Goal: Transaction & Acquisition: Purchase product/service

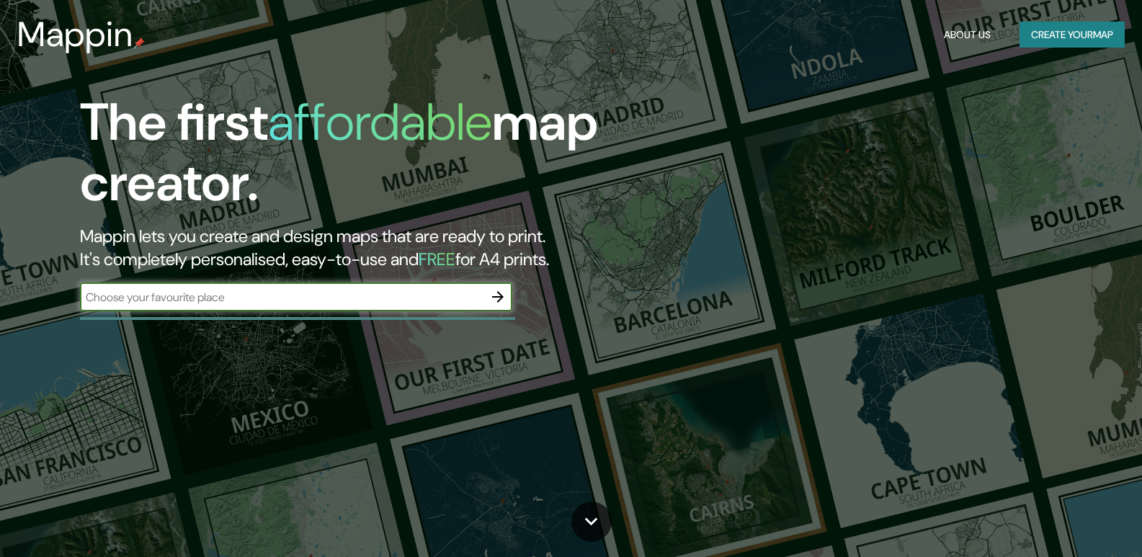
drag, startPoint x: 1152, startPoint y: 4, endPoint x: 853, endPoint y: 252, distance: 389.5
click at [853, 252] on div "The first affordable map creator. Mappin lets you create and design maps that a…" at bounding box center [571, 278] width 1142 height 557
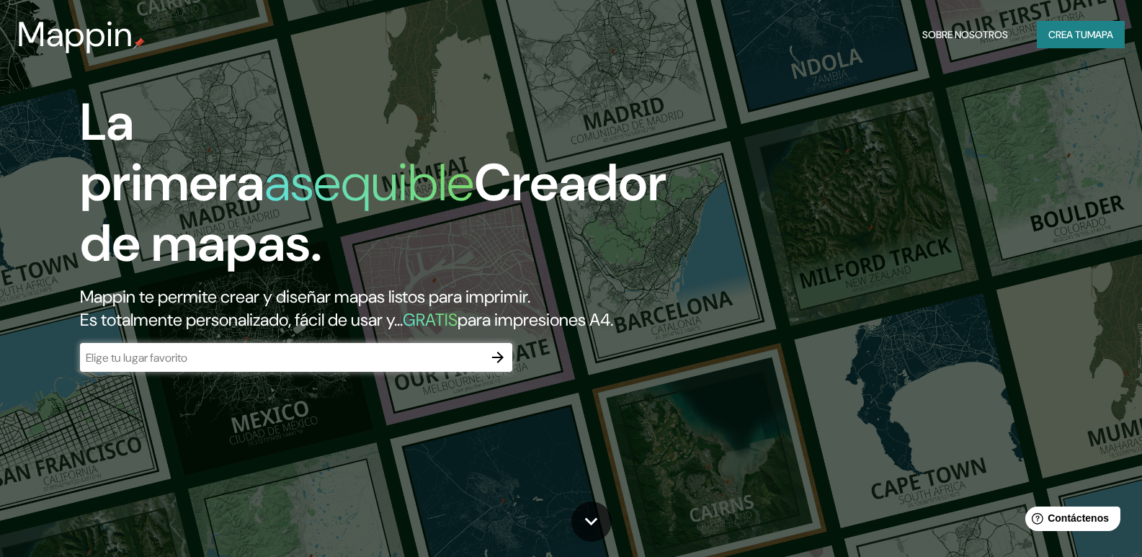
click at [970, 216] on div "La primera asequible Creador de mapas. Mappin te permite crear y diseñar mapas …" at bounding box center [571, 278] width 1142 height 557
click at [500, 363] on icon "button" at bounding box center [498, 358] width 12 height 12
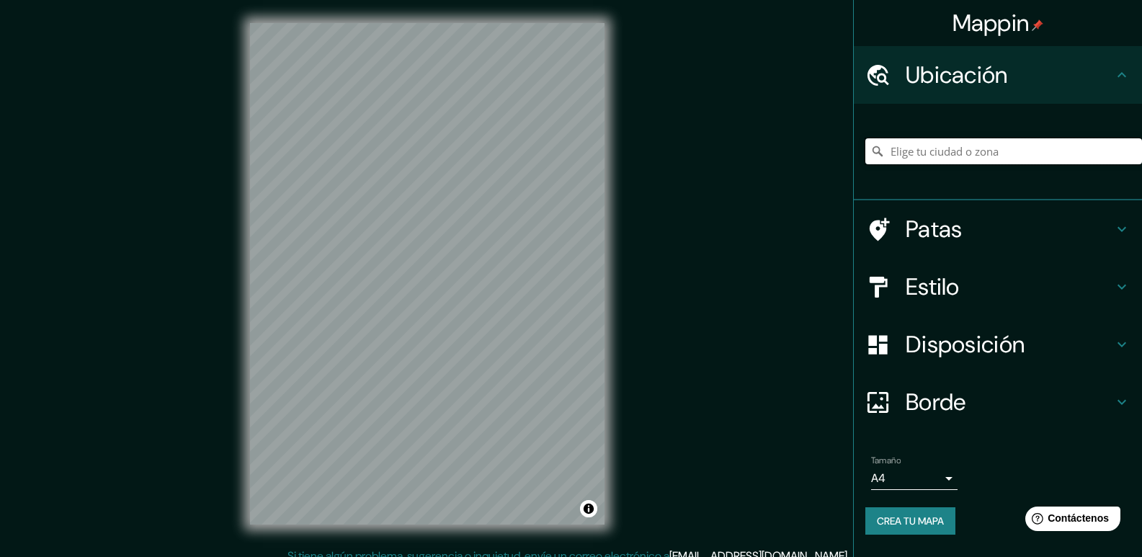
click at [971, 157] on input "Elige tu ciudad o zona" at bounding box center [1004, 151] width 277 height 26
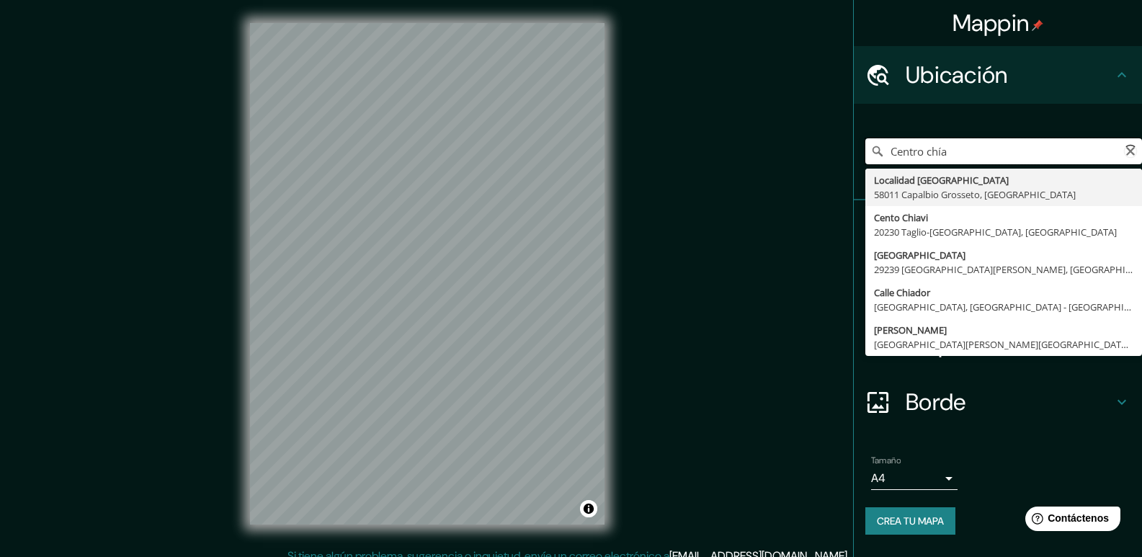
click at [933, 153] on input "Centro chía" at bounding box center [1004, 151] width 277 height 26
click at [958, 153] on input "Centro chía" at bounding box center [1004, 151] width 277 height 26
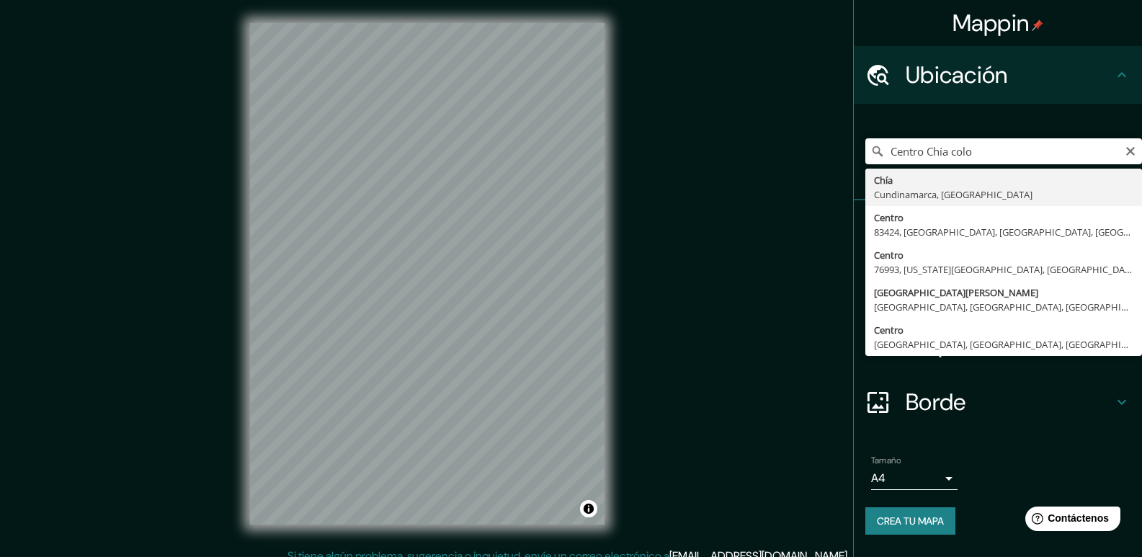
type input "Chía, [GEOGRAPHIC_DATA], [GEOGRAPHIC_DATA]"
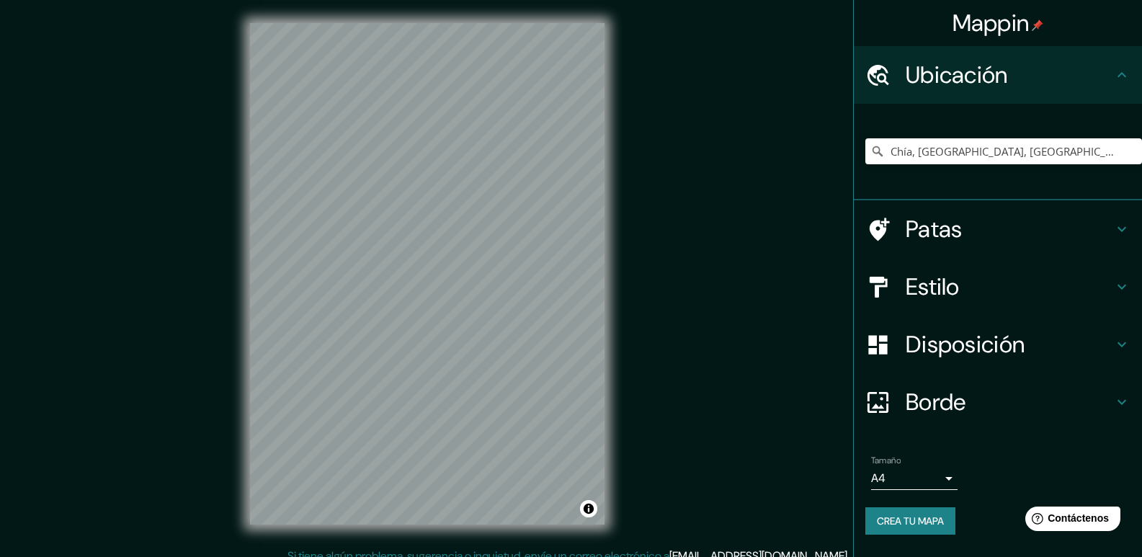
click at [1097, 343] on h4 "Disposición" at bounding box center [1010, 344] width 208 height 29
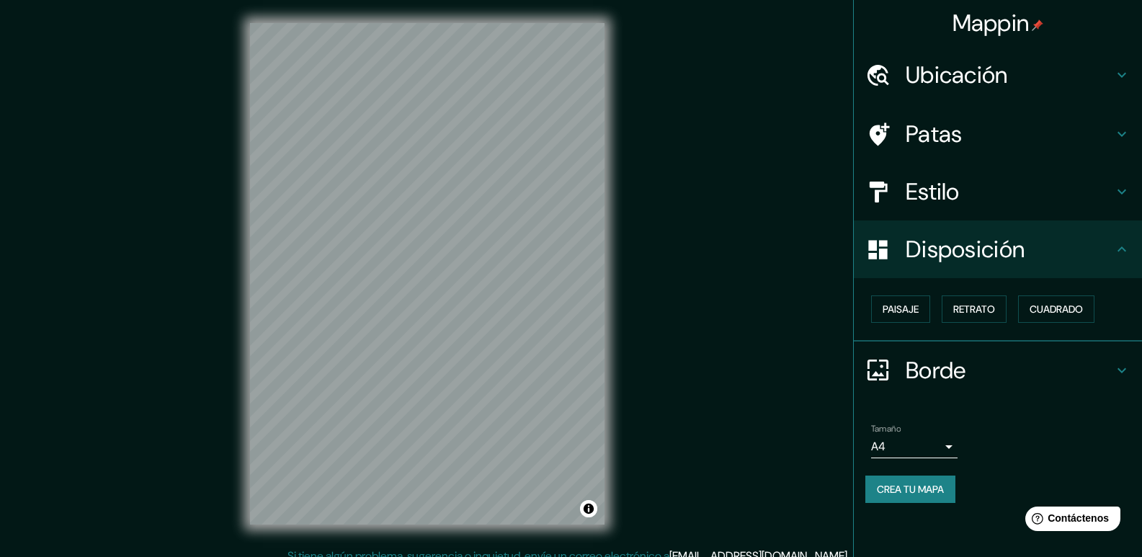
click at [1116, 200] on div "Estilo" at bounding box center [998, 192] width 288 height 58
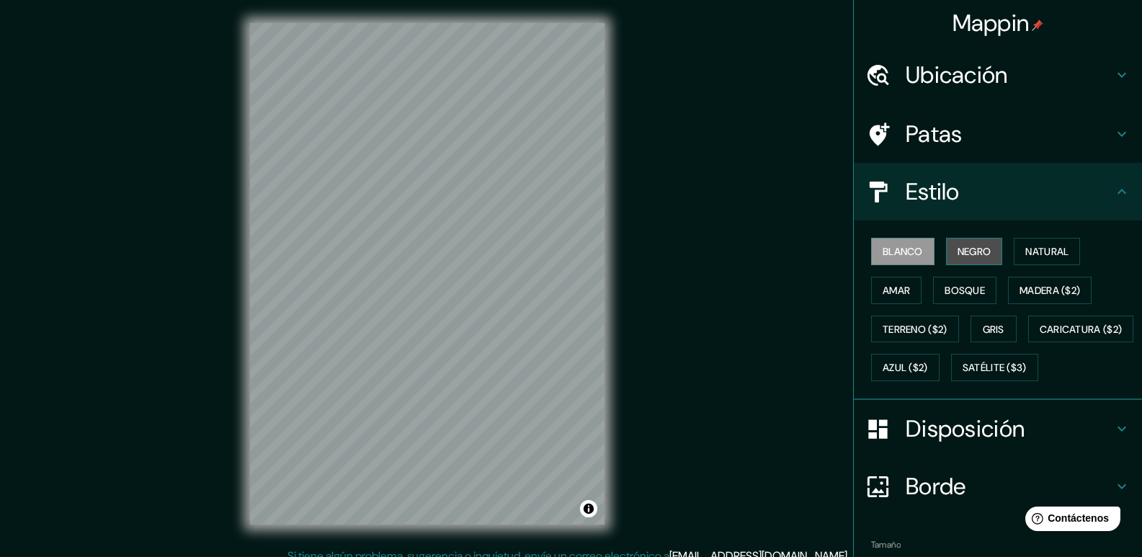
click at [976, 252] on font "Negro" at bounding box center [975, 251] width 34 height 13
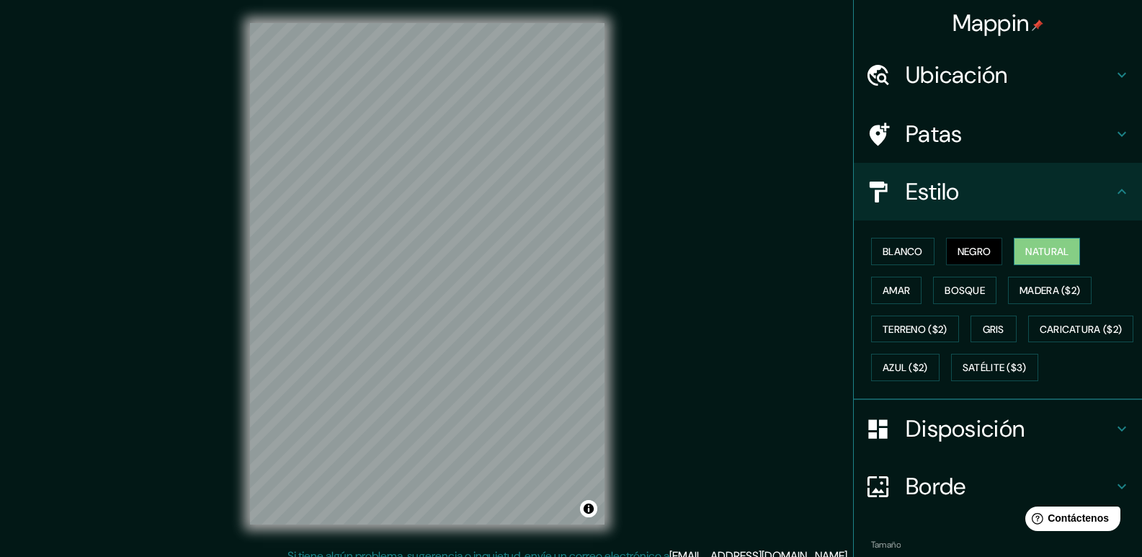
click at [1044, 255] on font "Natural" at bounding box center [1047, 251] width 43 height 13
click at [984, 334] on font "Gris" at bounding box center [994, 329] width 22 height 13
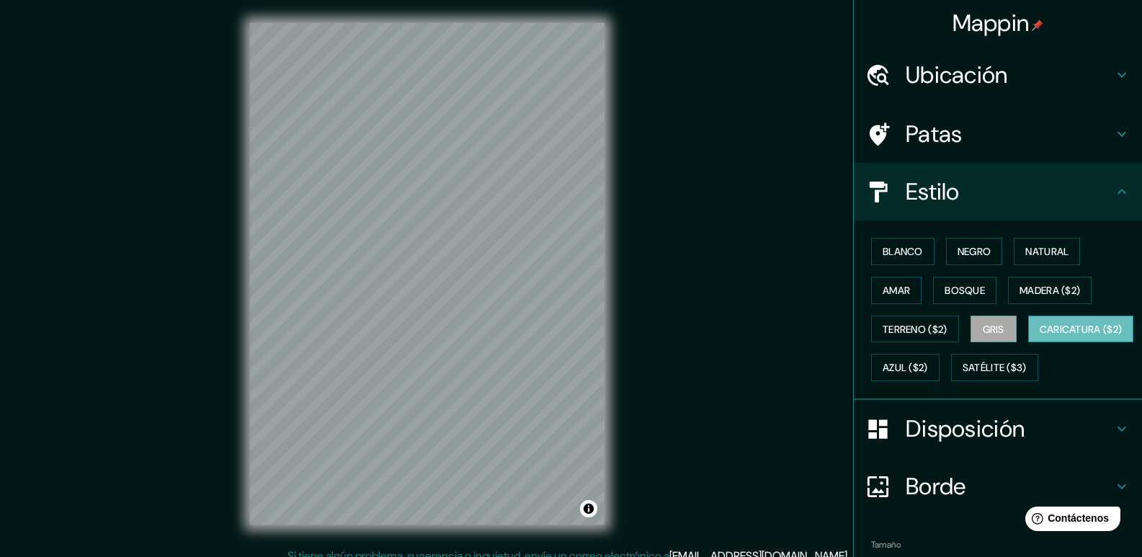
click at [1040, 336] on font "Caricatura ($2)" at bounding box center [1081, 329] width 83 height 13
click at [1026, 252] on font "Natural" at bounding box center [1047, 251] width 43 height 13
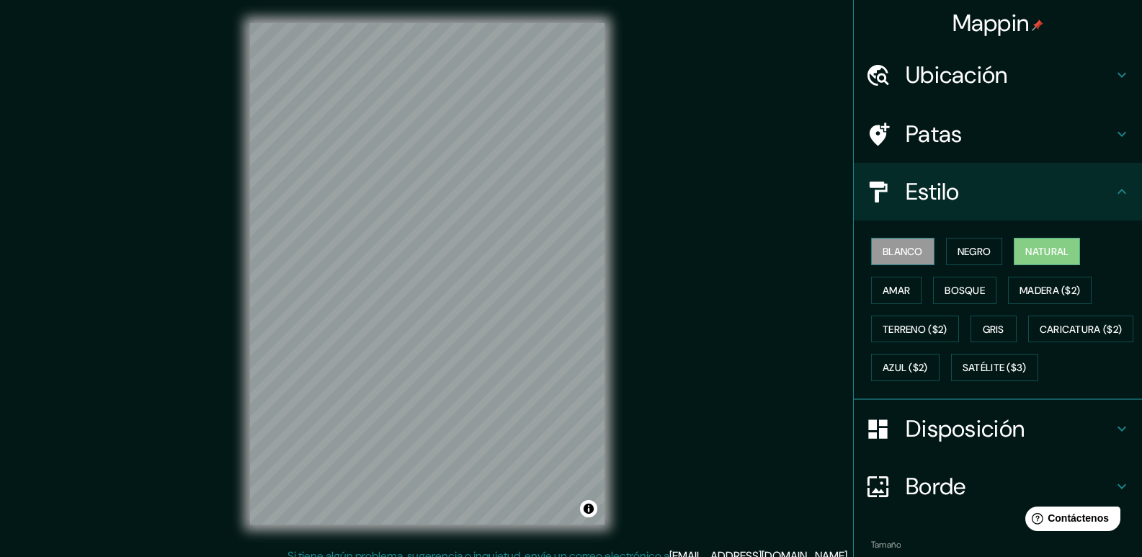
click at [899, 251] on font "Blanco" at bounding box center [903, 251] width 40 height 13
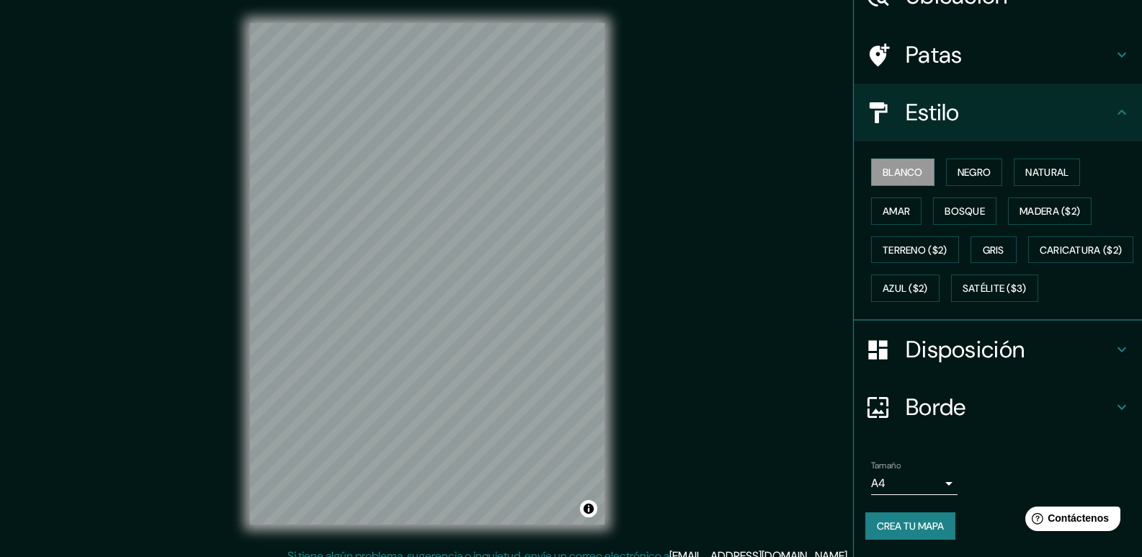
scroll to position [117, 0]
click at [933, 405] on font "Borde" at bounding box center [936, 407] width 61 height 30
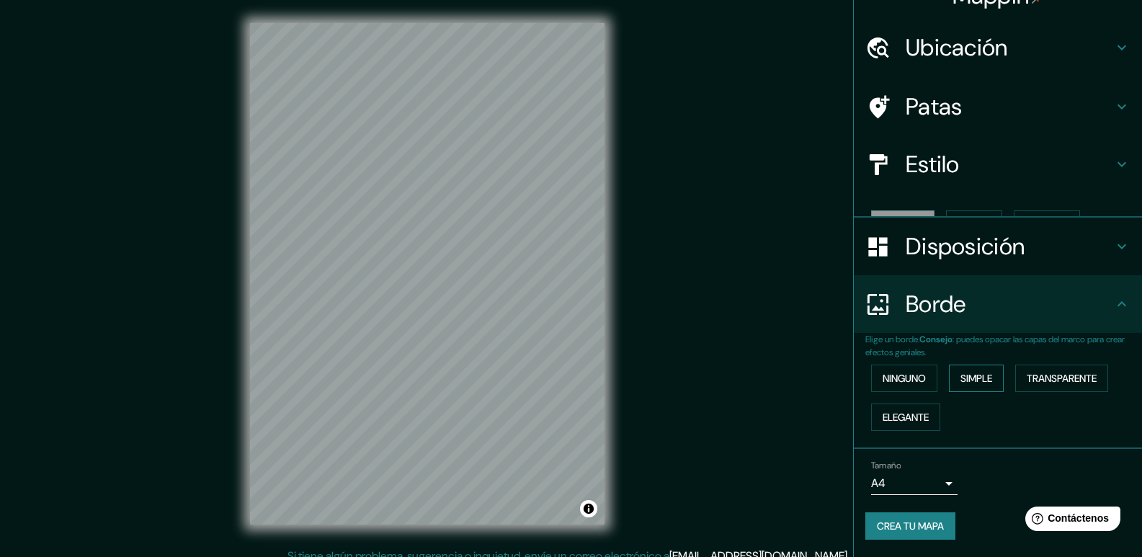
scroll to position [3, 0]
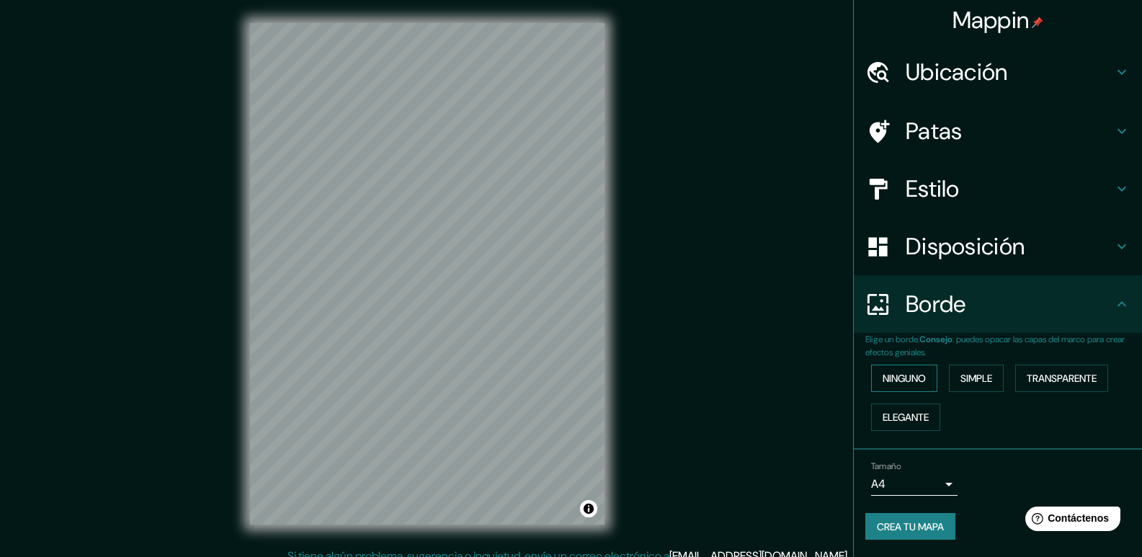
click at [915, 372] on font "Ninguno" at bounding box center [904, 378] width 43 height 13
click at [964, 377] on font "Simple" at bounding box center [977, 378] width 32 height 13
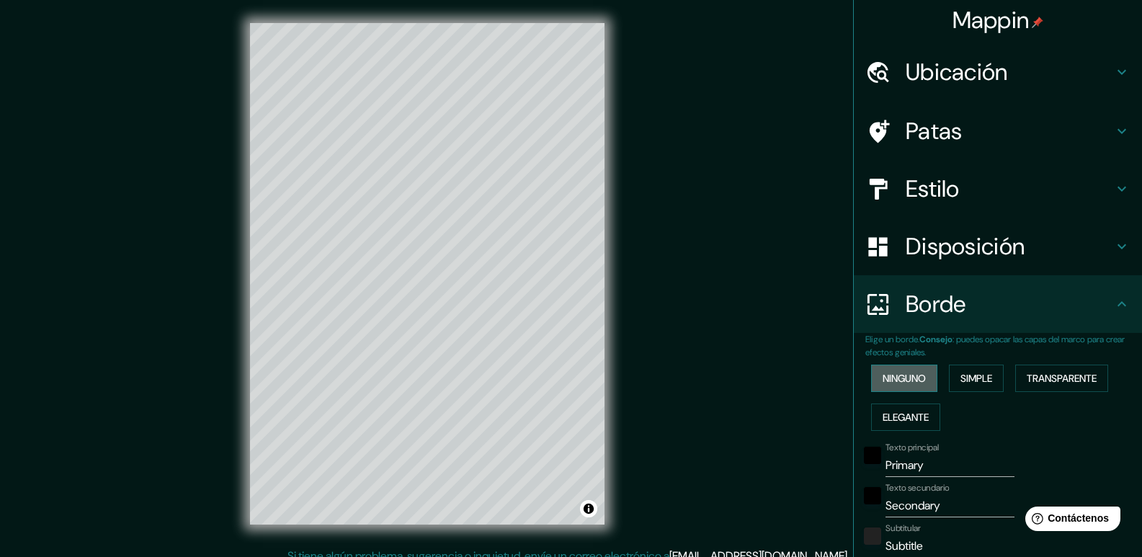
click at [915, 381] on font "Ninguno" at bounding box center [904, 378] width 43 height 13
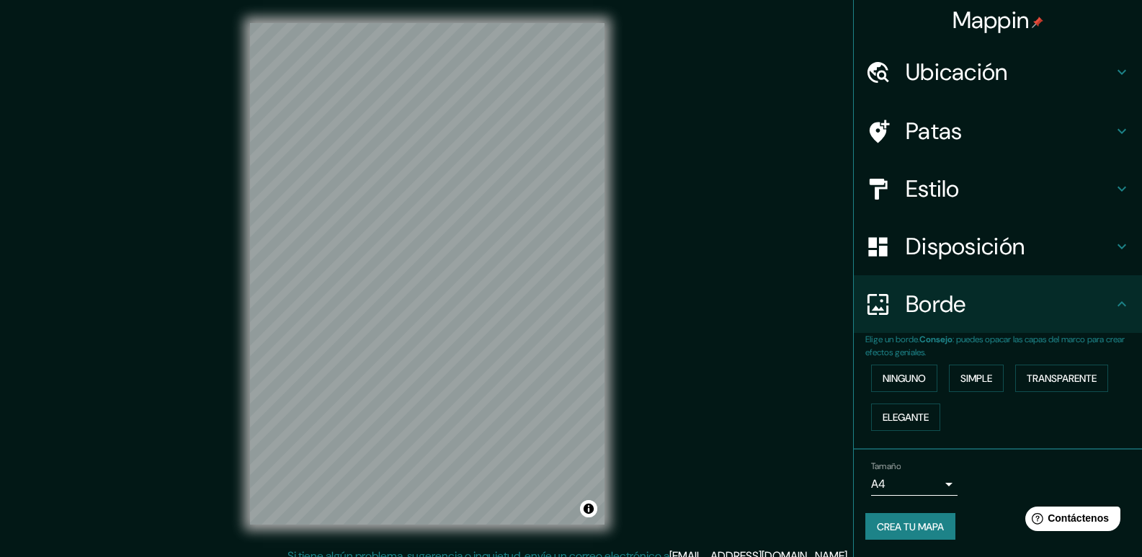
scroll to position [0, 0]
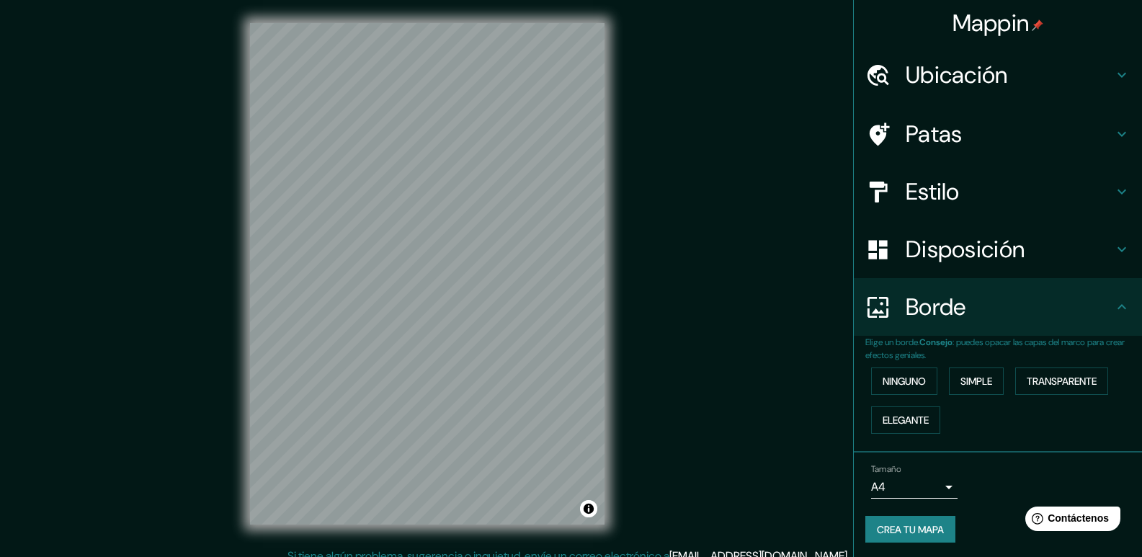
click at [979, 181] on h4 "Estilo" at bounding box center [1010, 191] width 208 height 29
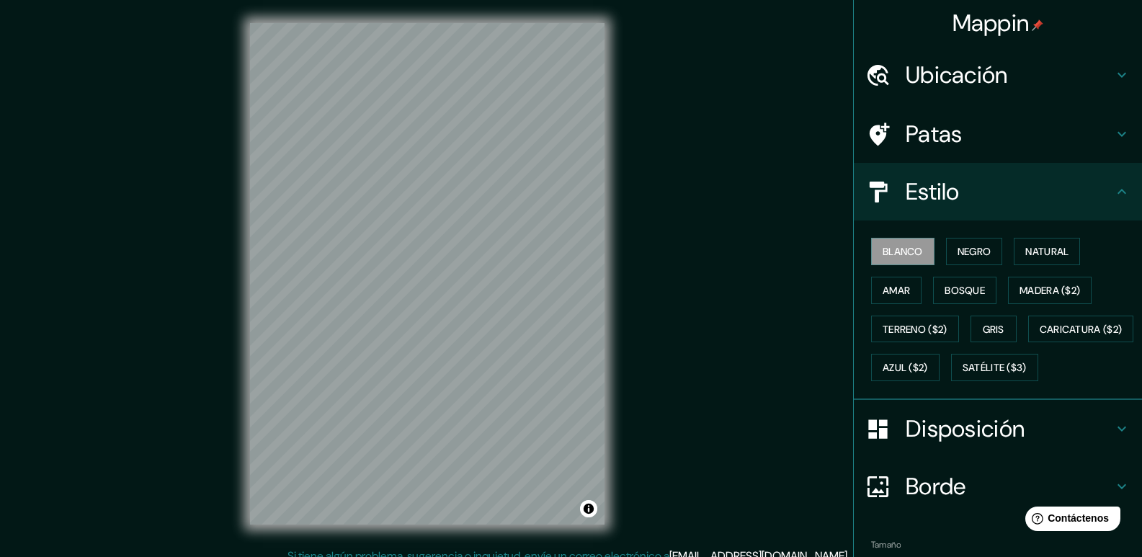
click at [980, 444] on font "Disposición" at bounding box center [965, 429] width 119 height 30
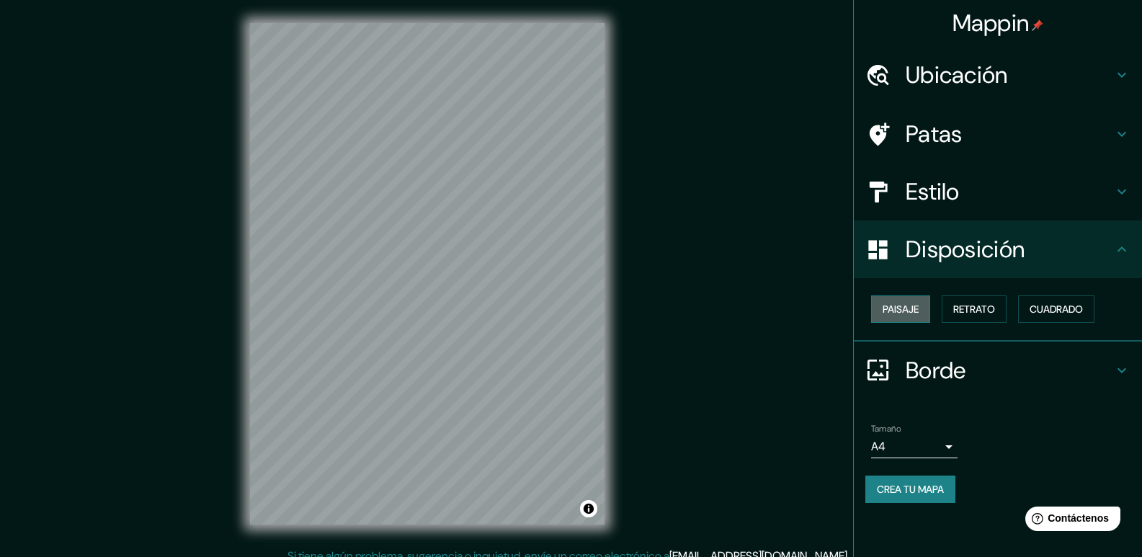
click at [919, 302] on font "Paisaje" at bounding box center [901, 309] width 36 height 19
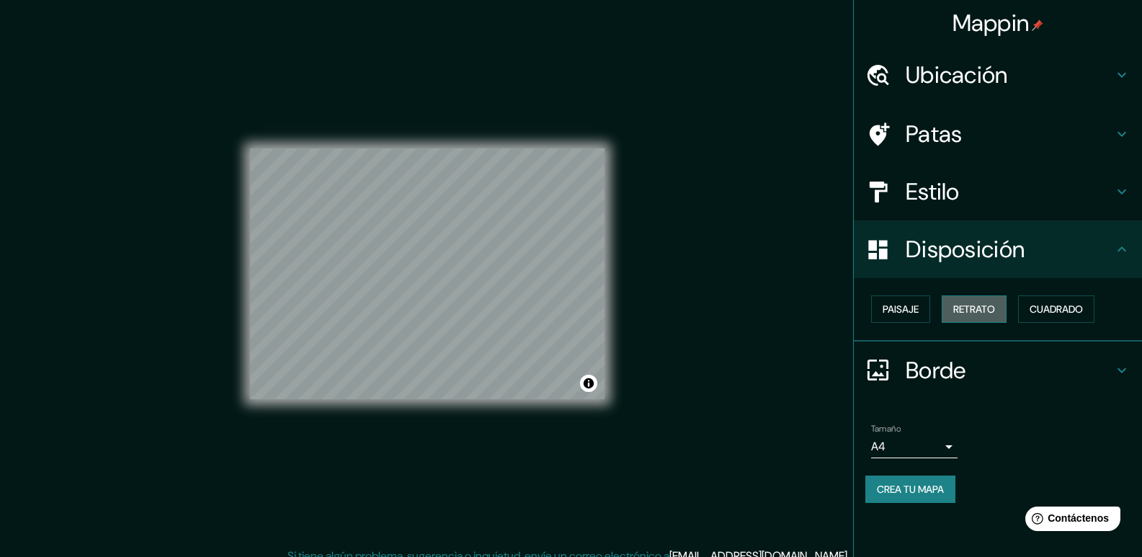
click at [980, 311] on font "Retrato" at bounding box center [974, 309] width 42 height 13
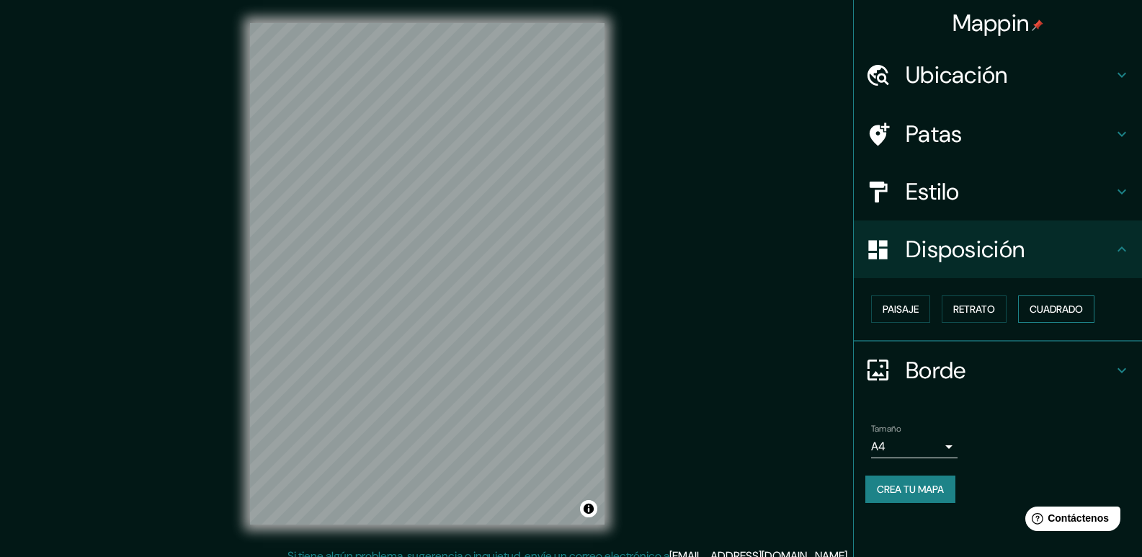
click at [1037, 311] on font "Cuadrado" at bounding box center [1056, 309] width 53 height 13
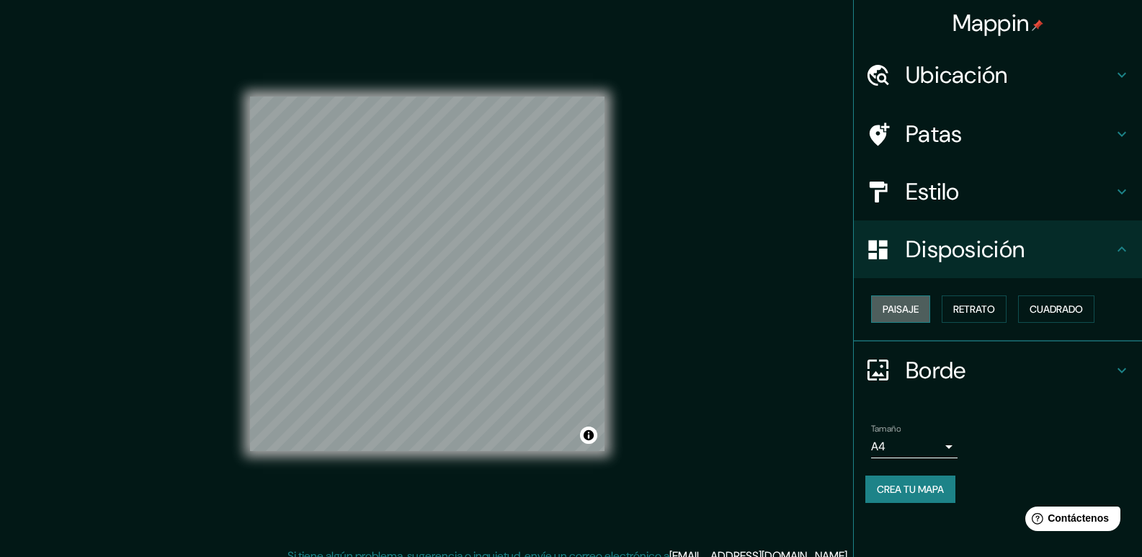
click at [906, 313] on font "Paisaje" at bounding box center [901, 309] width 36 height 13
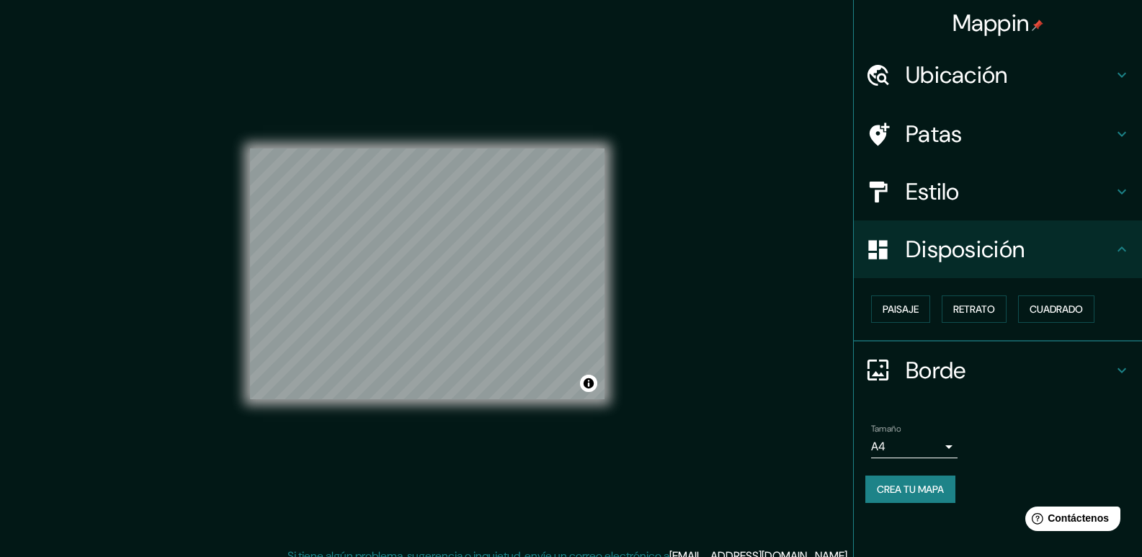
click at [940, 450] on body "Mappin Ubicación Chía, [GEOGRAPHIC_DATA], [GEOGRAPHIC_DATA] Patas Estilo Dispos…" at bounding box center [571, 278] width 1142 height 557
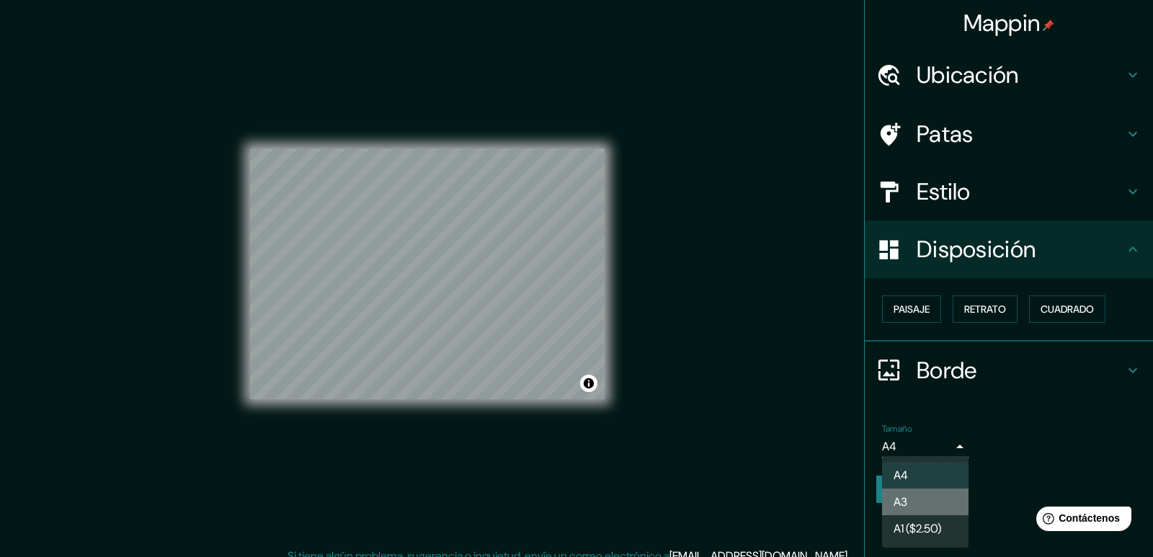
click at [933, 499] on li "A3" at bounding box center [925, 502] width 86 height 27
type input "a4"
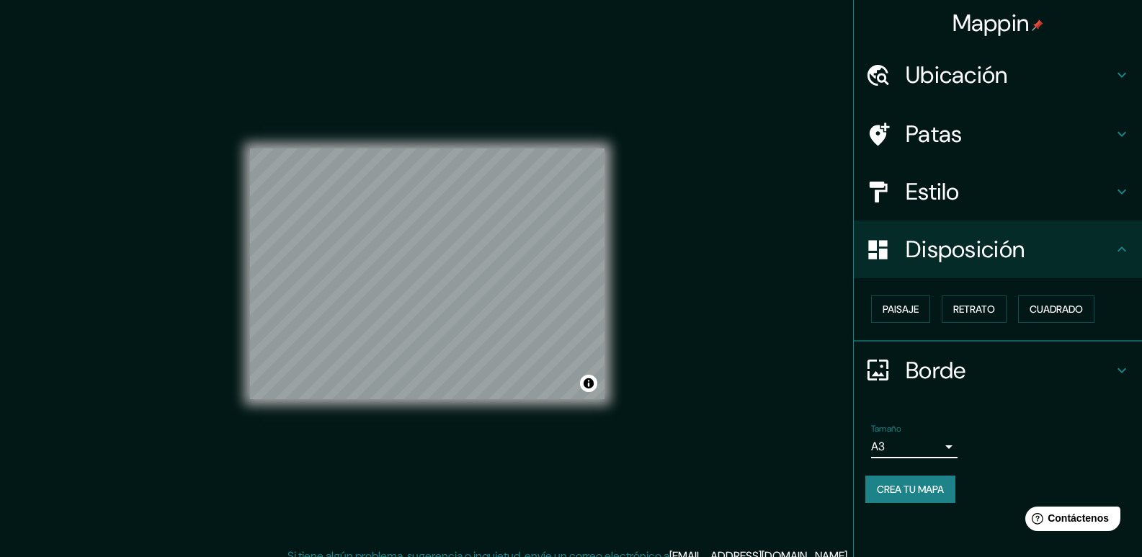
click at [991, 137] on h4 "Patas" at bounding box center [1010, 134] width 208 height 29
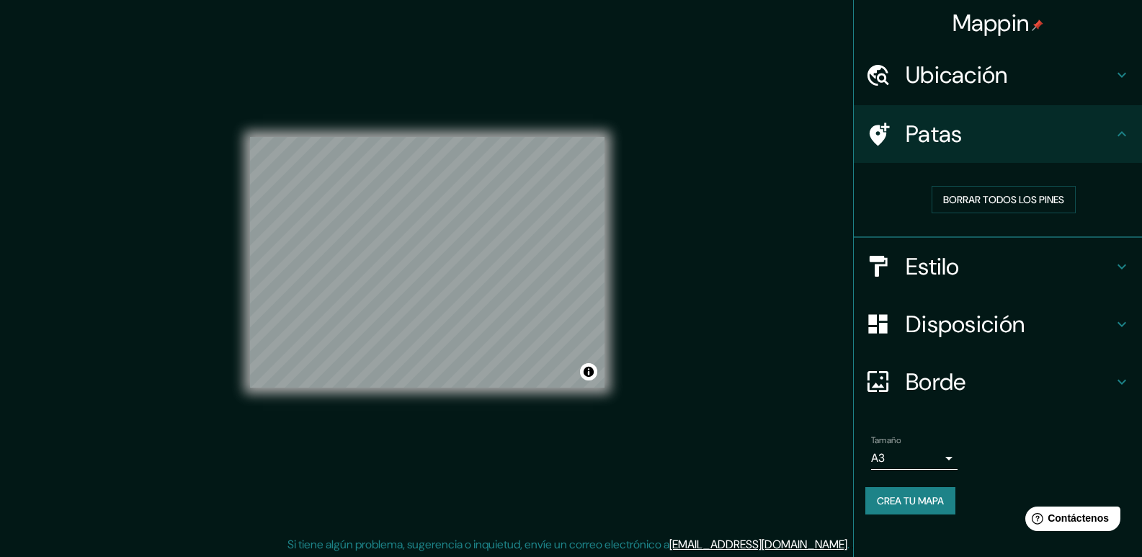
scroll to position [14, 0]
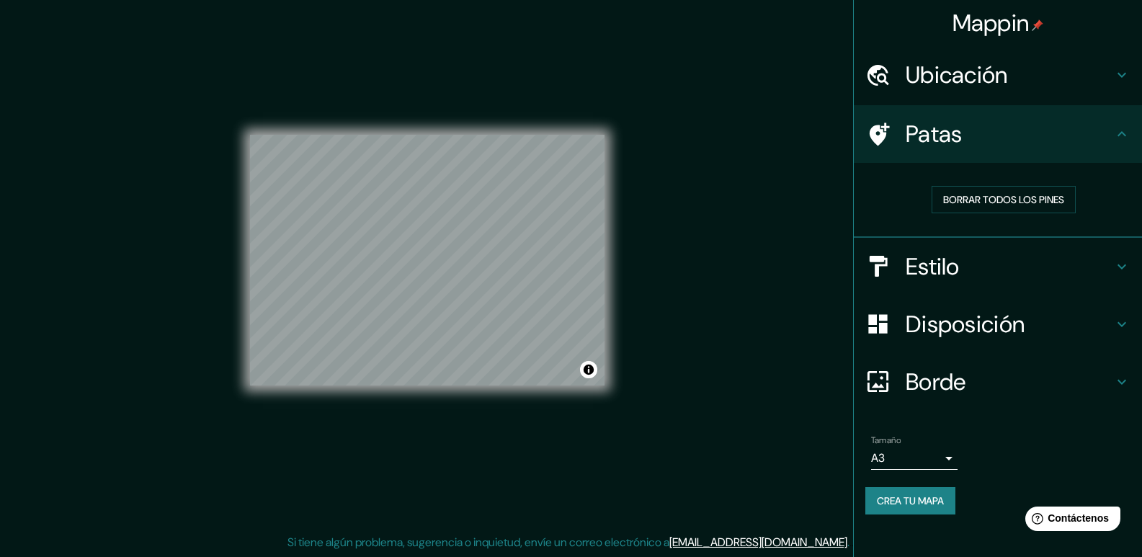
click at [923, 502] on font "Crea tu mapa" at bounding box center [910, 500] width 67 height 13
click at [897, 495] on font "Crea tu mapa" at bounding box center [910, 500] width 67 height 13
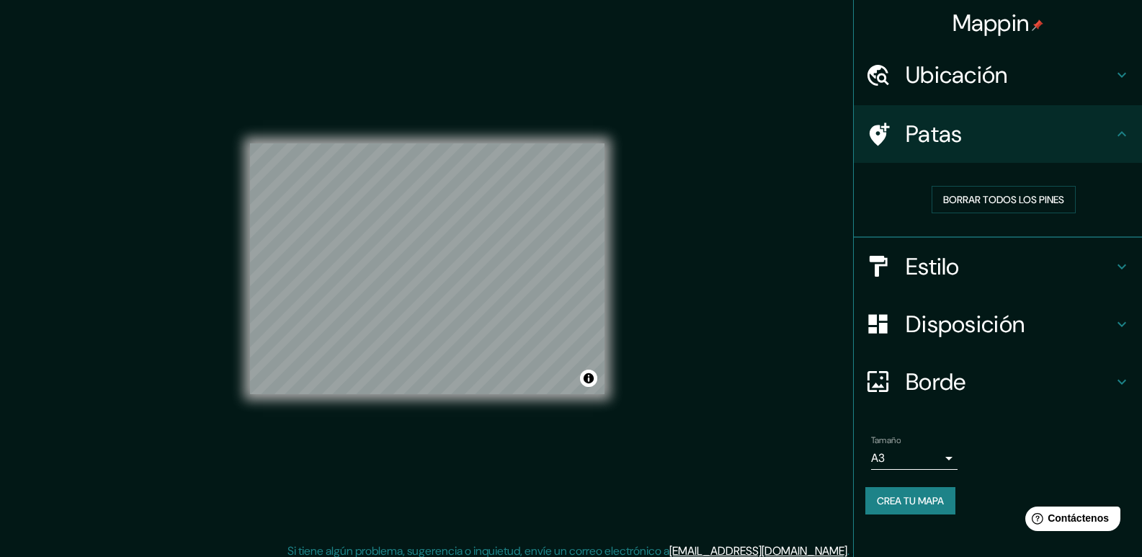
scroll to position [0, 0]
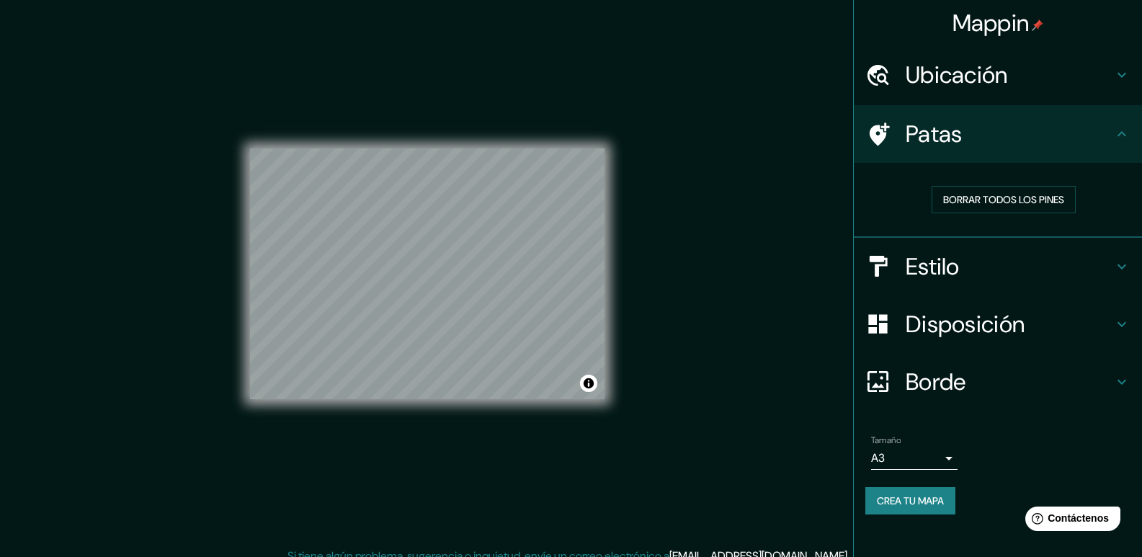
click at [1007, 71] on font "Ubicación" at bounding box center [957, 75] width 102 height 30
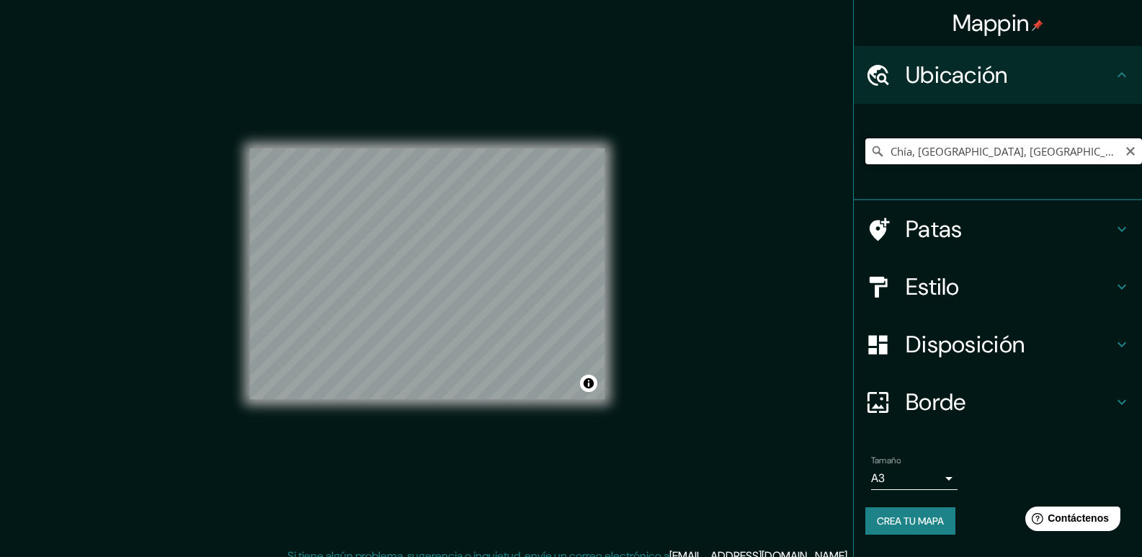
click at [1059, 153] on input "Chía, [GEOGRAPHIC_DATA], [GEOGRAPHIC_DATA]" at bounding box center [1004, 151] width 277 height 26
click at [891, 154] on input "Chía, [GEOGRAPHIC_DATA], [GEOGRAPHIC_DATA]" at bounding box center [1004, 151] width 277 height 26
click at [894, 154] on input "Chía, [GEOGRAPHIC_DATA], [GEOGRAPHIC_DATA]" at bounding box center [1004, 151] width 277 height 26
click at [891, 154] on input "Chía, [GEOGRAPHIC_DATA], [GEOGRAPHIC_DATA]" at bounding box center [1004, 151] width 277 height 26
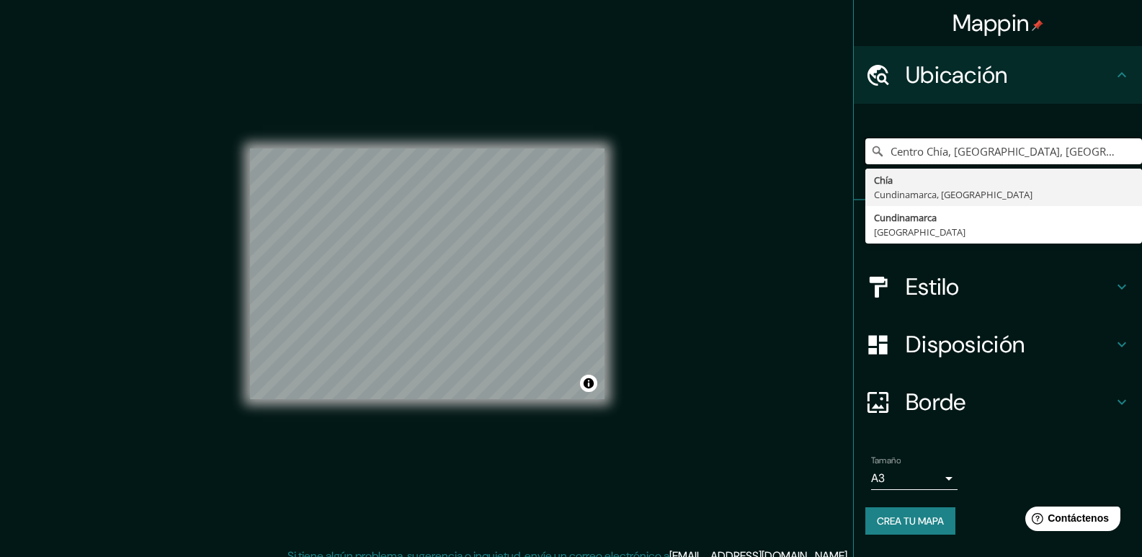
type input "Centro Chía, [GEOGRAPHIC_DATA], [GEOGRAPHIC_DATA]"
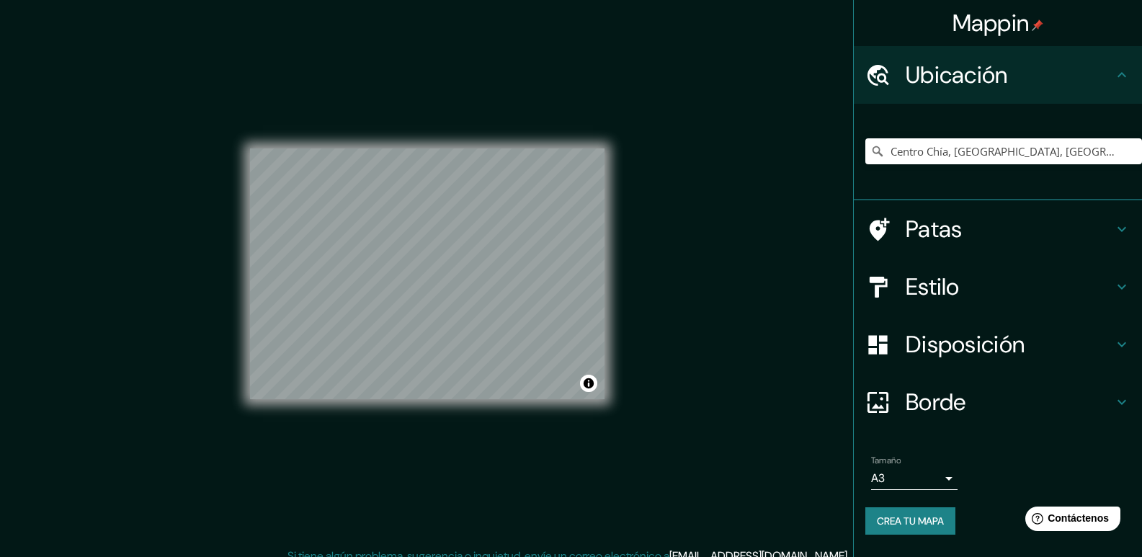
click at [693, 331] on div "Mappin Ubicación [GEOGRAPHIC_DATA], [GEOGRAPHIC_DATA], [GEOGRAPHIC_DATA] Chía C…" at bounding box center [571, 285] width 1142 height 571
click at [946, 396] on font "Borde" at bounding box center [936, 402] width 61 height 30
